Goal: Contribute content: Add original content to the website for others to see

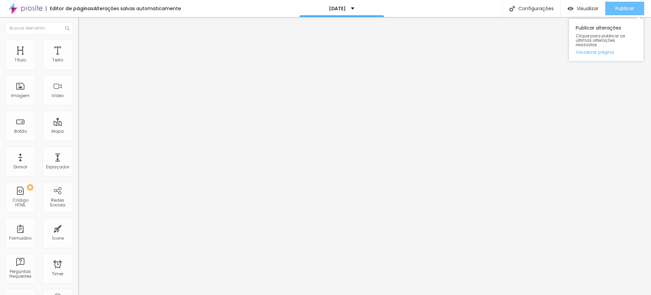
click at [626, 9] on span "Publicar" at bounding box center [624, 8] width 19 height 5
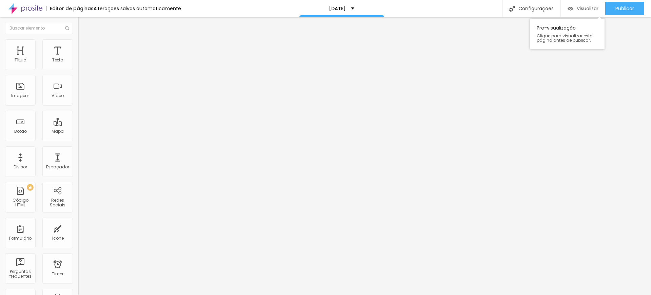
click at [587, 6] on span "Visualizar" at bounding box center [587, 8] width 22 height 5
click at [81, 98] on icon "button" at bounding box center [83, 96] width 4 height 4
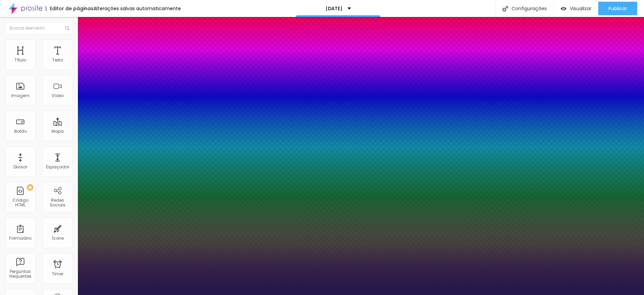
type input "1"
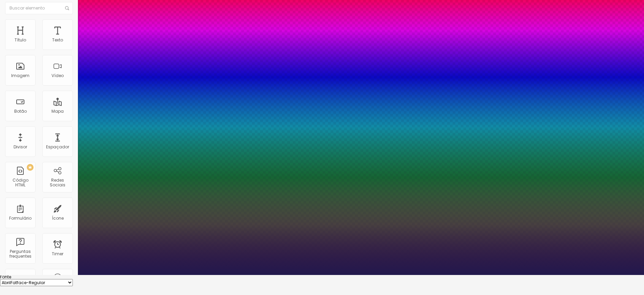
type input "25"
type input "1"
type input "26"
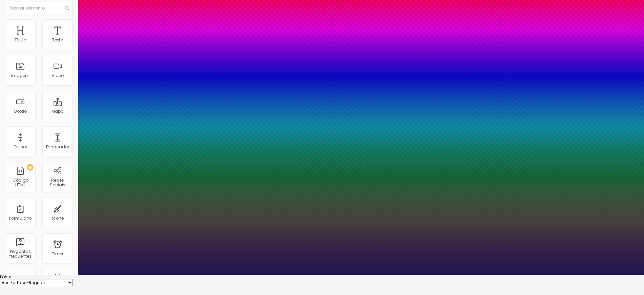
type input "1"
type input "25"
type input "1"
type input "24"
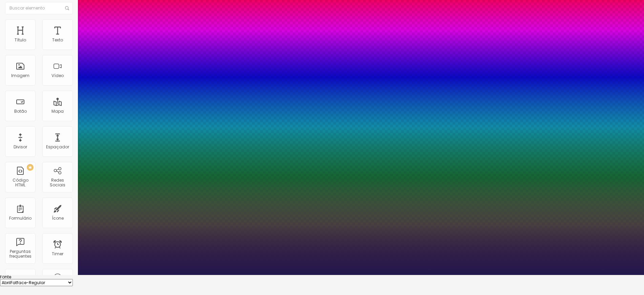
type input "24"
type input "1"
type input "25"
type input "1"
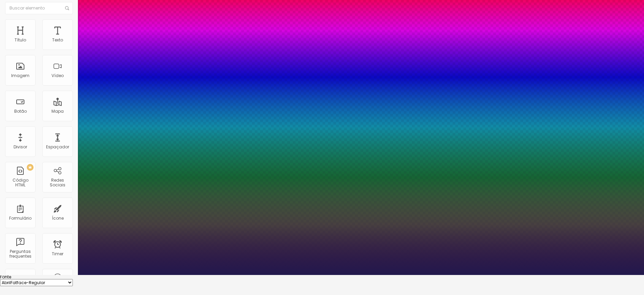
type input "25"
type input "1"
click at [123, 275] on div at bounding box center [322, 275] width 644 height 0
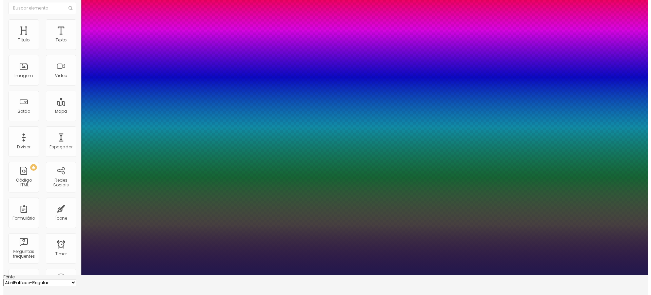
scroll to position [0, 0]
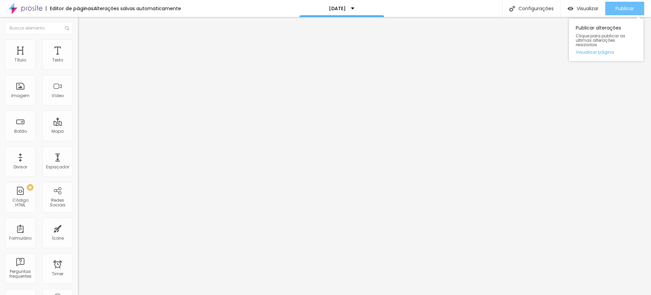
click at [616, 9] on span "Publicar" at bounding box center [624, 8] width 19 height 5
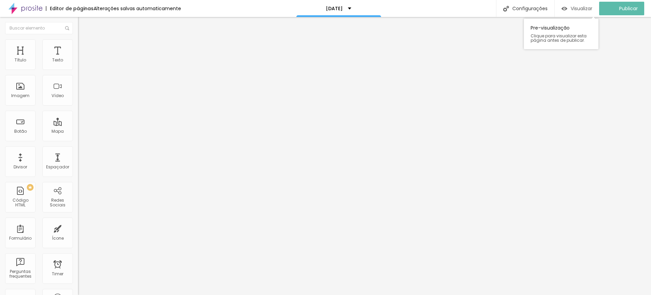
click at [586, 9] on span "Visualizar" at bounding box center [581, 8] width 22 height 5
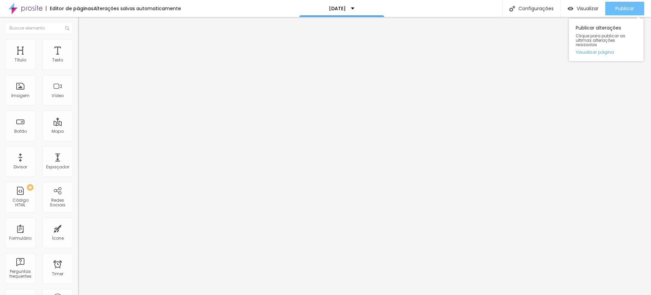
click at [634, 6] on button "Publicar" at bounding box center [624, 9] width 39 height 14
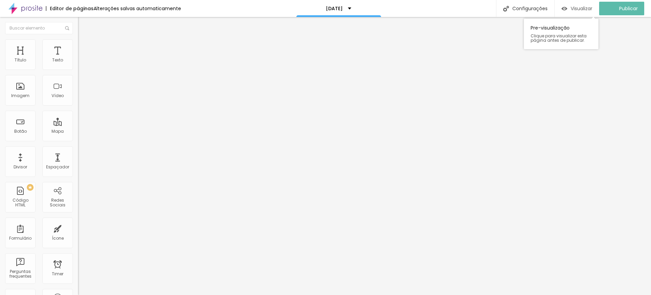
click at [585, 7] on span "Visualizar" at bounding box center [581, 8] width 22 height 5
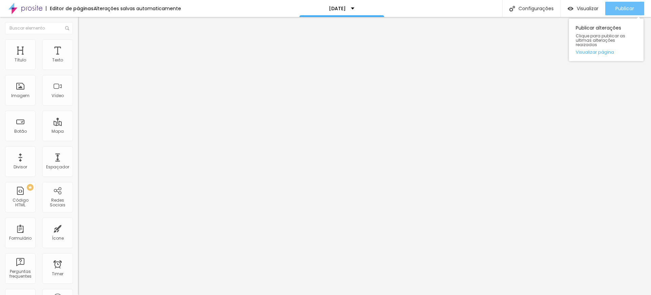
click at [617, 7] on span "Publicar" at bounding box center [624, 8] width 19 height 5
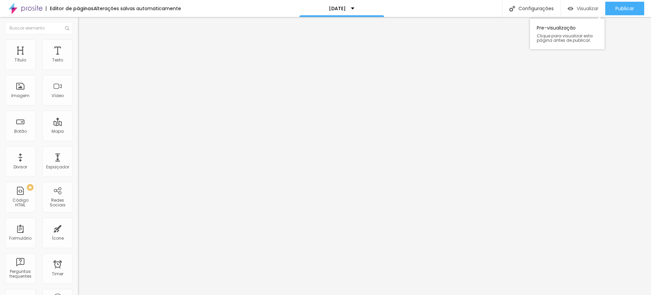
click at [582, 8] on span "Visualizar" at bounding box center [587, 8] width 22 height 5
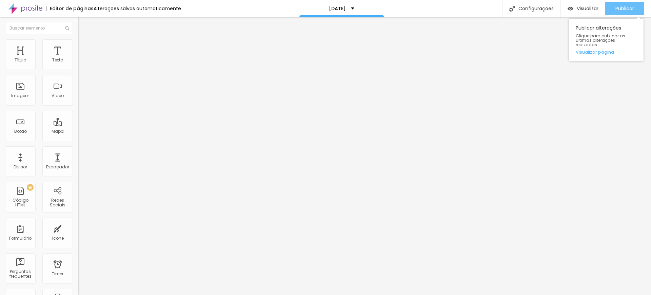
click at [623, 8] on span "Publicar" at bounding box center [624, 8] width 19 height 5
